Goal: Task Accomplishment & Management: Manage account settings

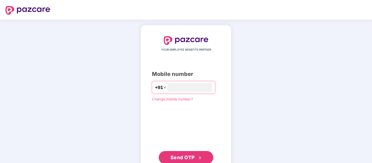
type input "**********"
click at [189, 157] on span "Send OTP" at bounding box center [182, 158] width 24 height 6
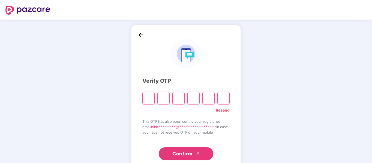
type input "*"
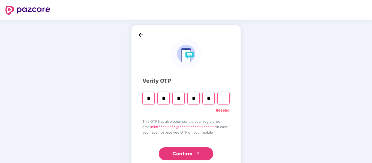
type input "*"
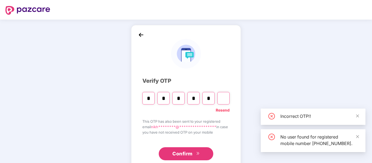
type input "*"
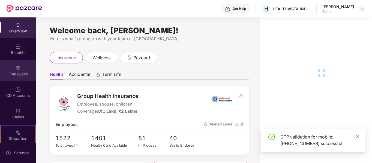
click at [20, 74] on div "Employees" at bounding box center [18, 73] width 36 height 5
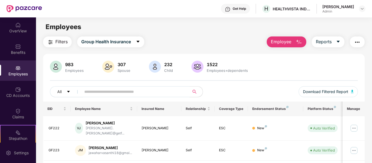
click at [127, 92] on input "text" at bounding box center [133, 92] width 98 height 8
type input "*******"
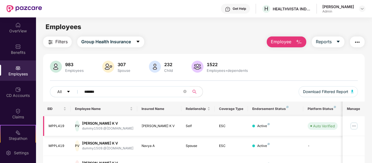
scroll to position [52, 0]
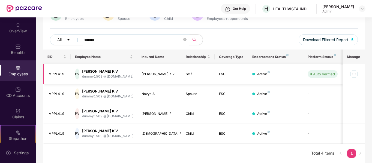
click at [353, 73] on img at bounding box center [353, 74] width 9 height 9
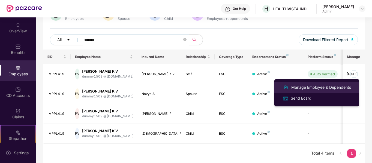
click at [329, 87] on div "Manage Employee & Dependents" at bounding box center [321, 87] width 62 height 6
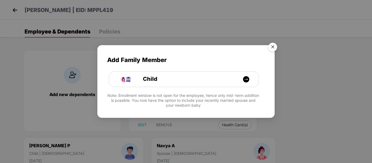
click at [271, 48] on img "Close" at bounding box center [272, 47] width 15 height 15
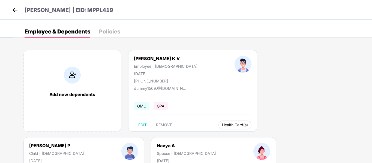
click at [222, 124] on span "Health Card(s)" at bounding box center [235, 125] width 26 height 3
click at [242, 135] on img at bounding box center [243, 136] width 5 height 5
click at [328, 135] on span "Health Insurance(ESC)" at bounding box center [328, 136] width 48 height 6
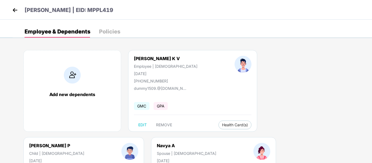
scroll to position [69, 0]
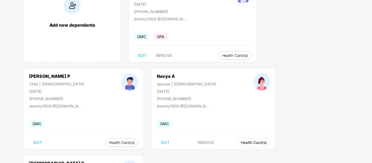
click at [237, 139] on button "Health Card(s)" at bounding box center [253, 142] width 33 height 9
click at [121, 152] on span "Health Insurance(ESC)" at bounding box center [109, 154] width 48 height 6
click at [219, 153] on div "Add new dependents [PERSON_NAME] Employee | [DEMOGRAPHIC_DATA] [DATE] [PHONE_NU…" at bounding box center [192, 111] width 359 height 278
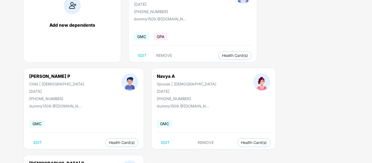
click at [234, 153] on img at bounding box center [234, 153] width 5 height 5
